Goal: Task Accomplishment & Management: Use online tool/utility

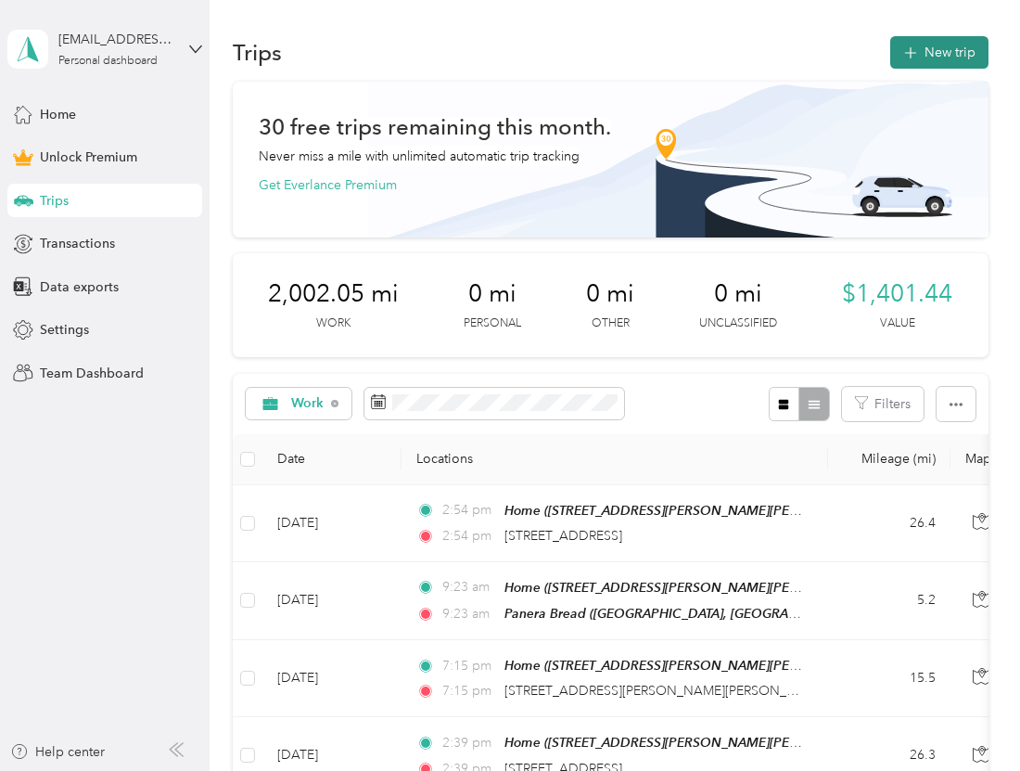
click at [937, 41] on button "New trip" at bounding box center [940, 52] width 98 height 32
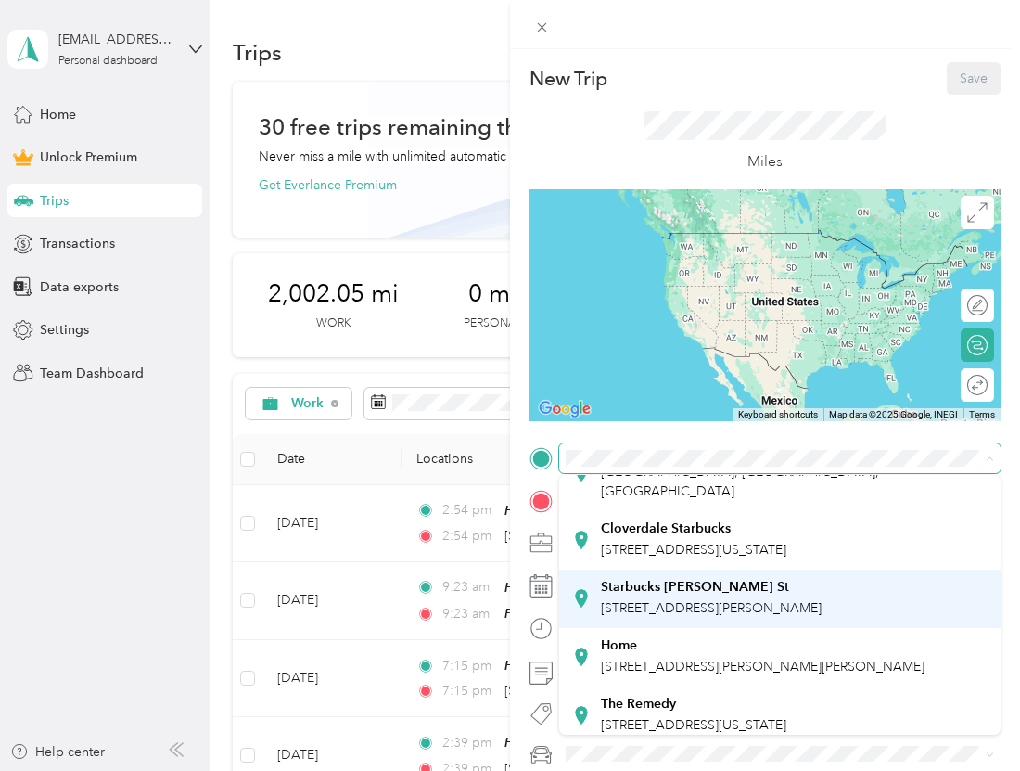
scroll to position [84, 0]
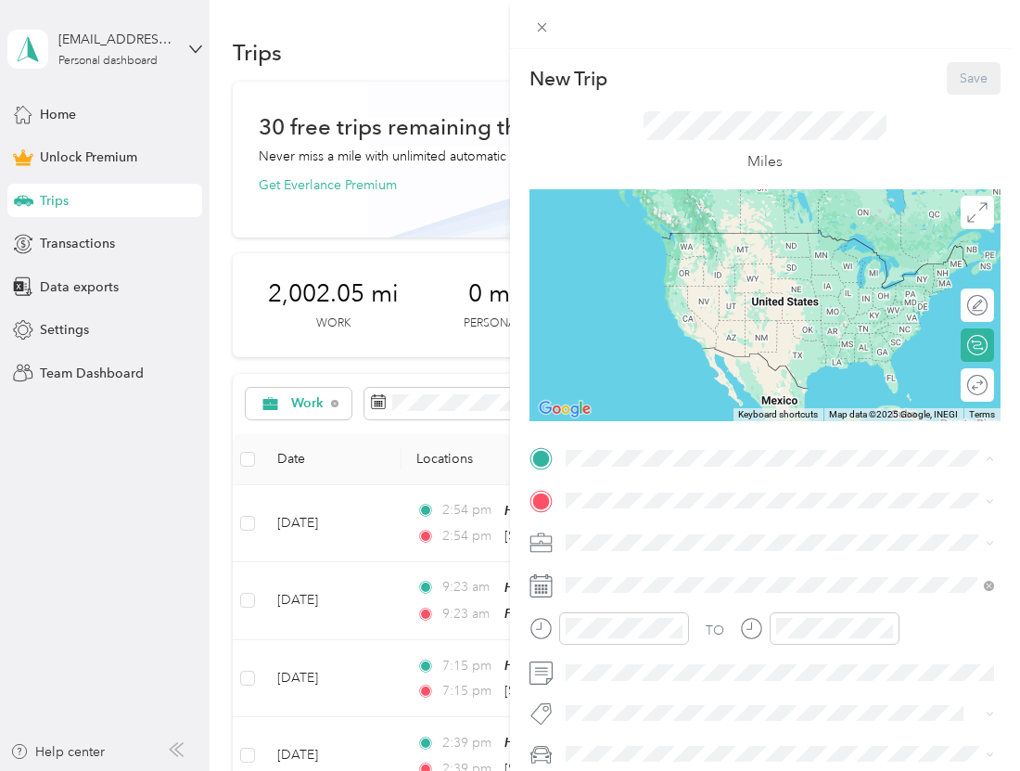
click at [718, 658] on span "[STREET_ADDRESS][PERSON_NAME][PERSON_NAME]" at bounding box center [763, 663] width 324 height 16
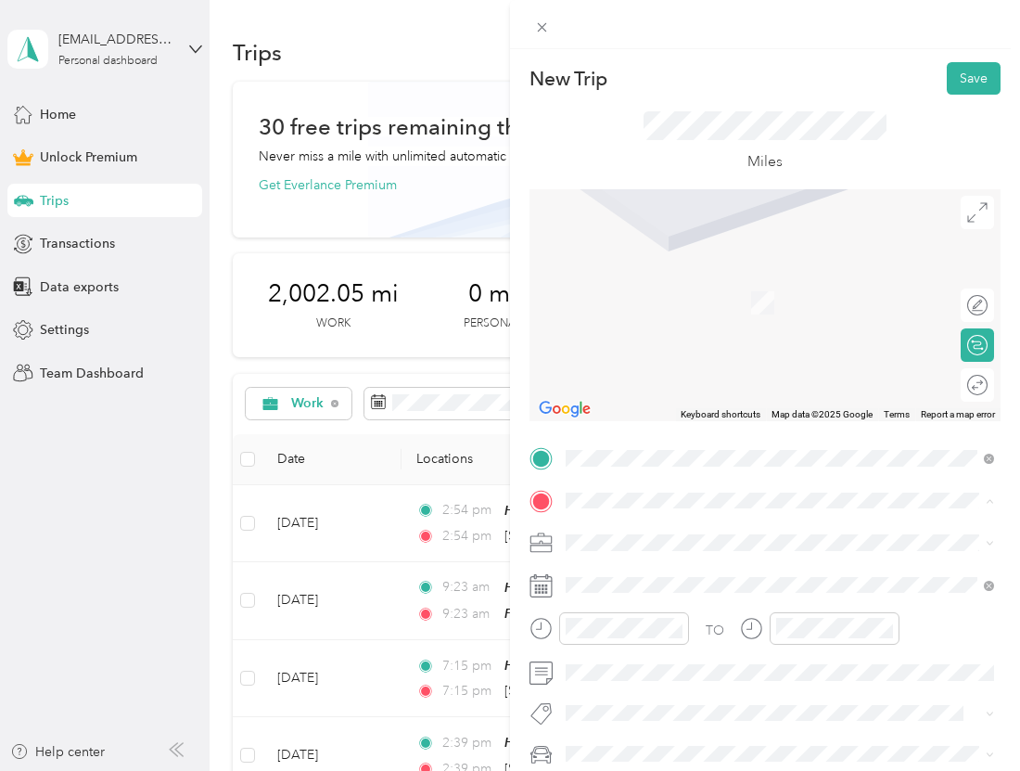
click at [730, 309] on div "Panera Bread [GEOGRAPHIC_DATA], [GEOGRAPHIC_DATA], [GEOGRAPHIC_DATA], [GEOGRAPH…" at bounding box center [780, 302] width 416 height 65
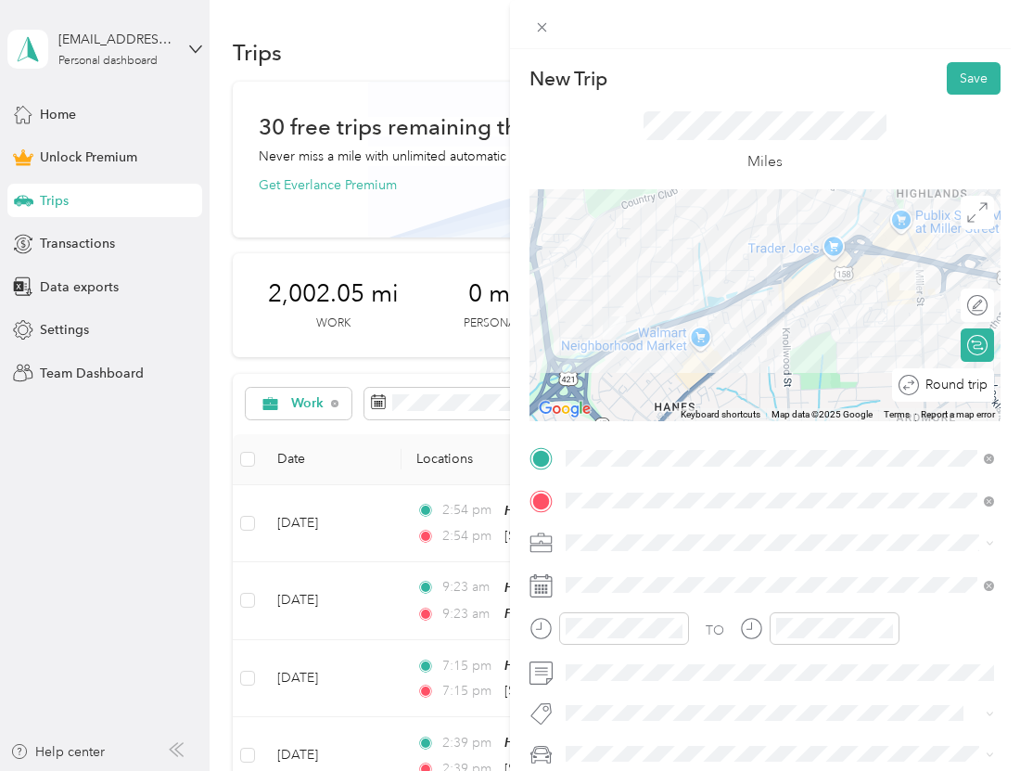
click at [983, 400] on div "Round trip" at bounding box center [943, 384] width 102 height 33
click at [981, 389] on div at bounding box center [968, 384] width 39 height 19
click at [593, 283] on li "Work" at bounding box center [780, 282] width 442 height 32
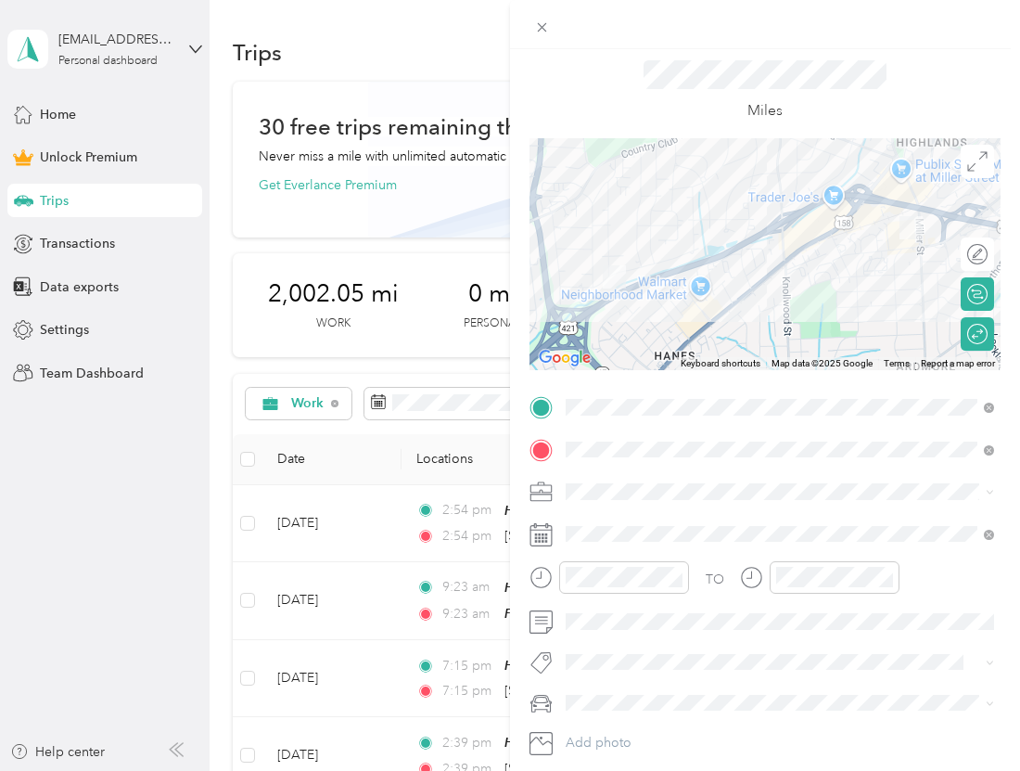
scroll to position [0, 0]
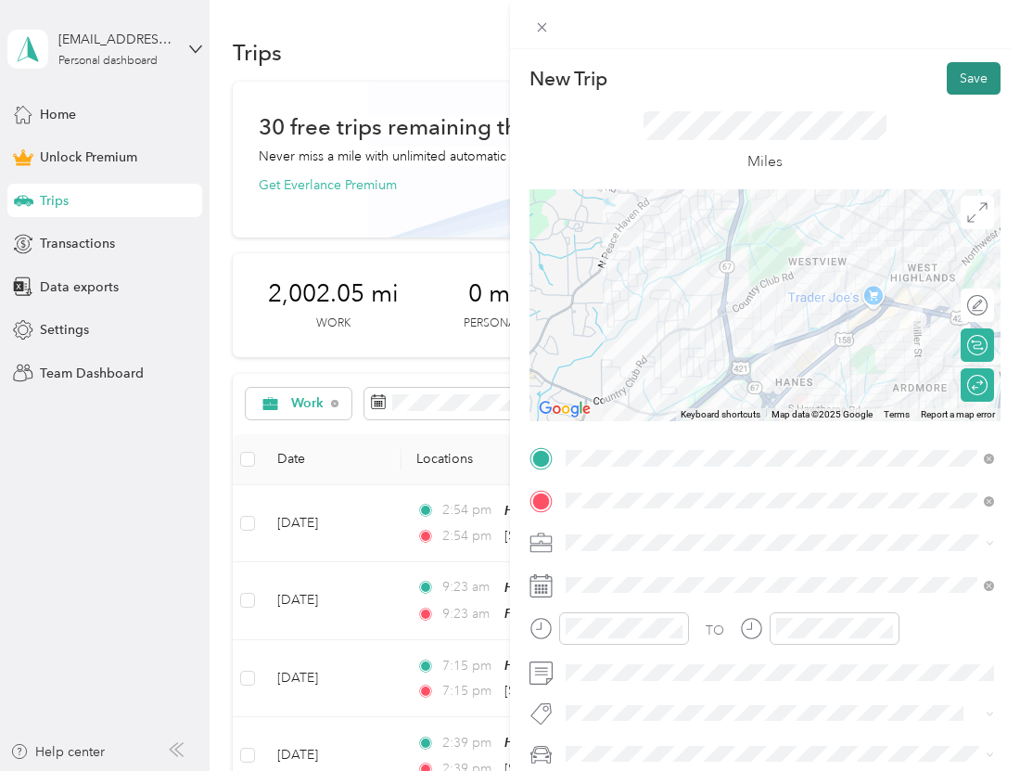
click at [984, 72] on button "Save" at bounding box center [974, 78] width 54 height 32
